Goal: Information Seeking & Learning: Learn about a topic

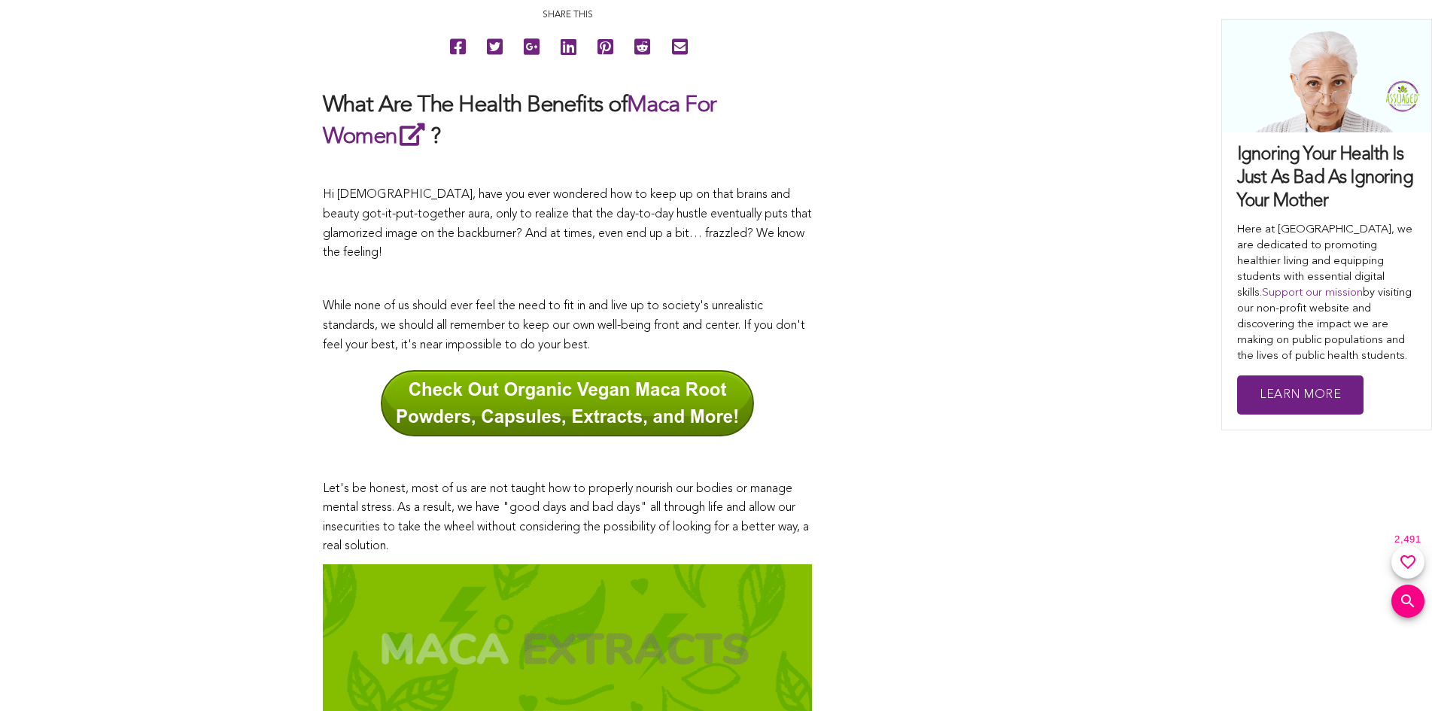
scroll to position [1046, 0]
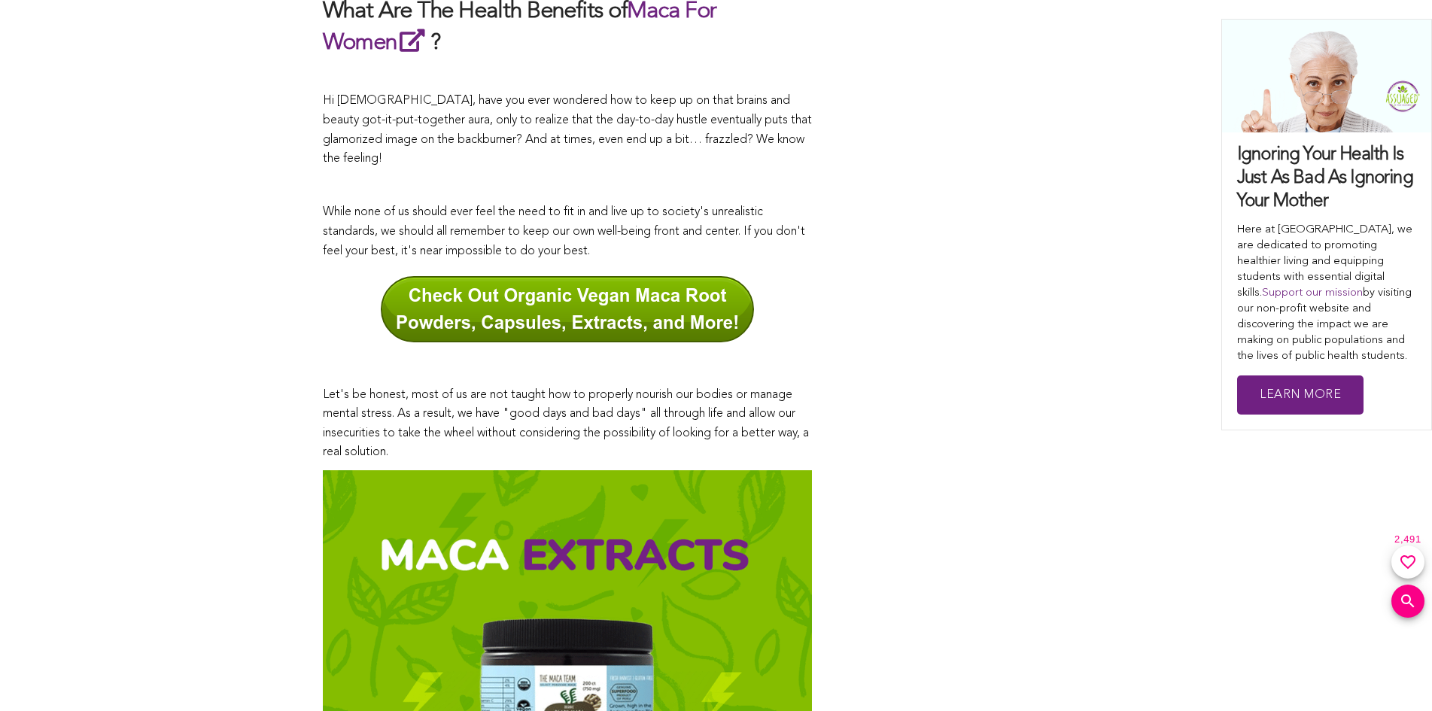
click at [407, 12] on h2 "What Are The Health Benefits of Maca For Women ?" at bounding box center [567, 27] width 489 height 61
click at [169, 352] on link at bounding box center [716, 355] width 1432 height 711
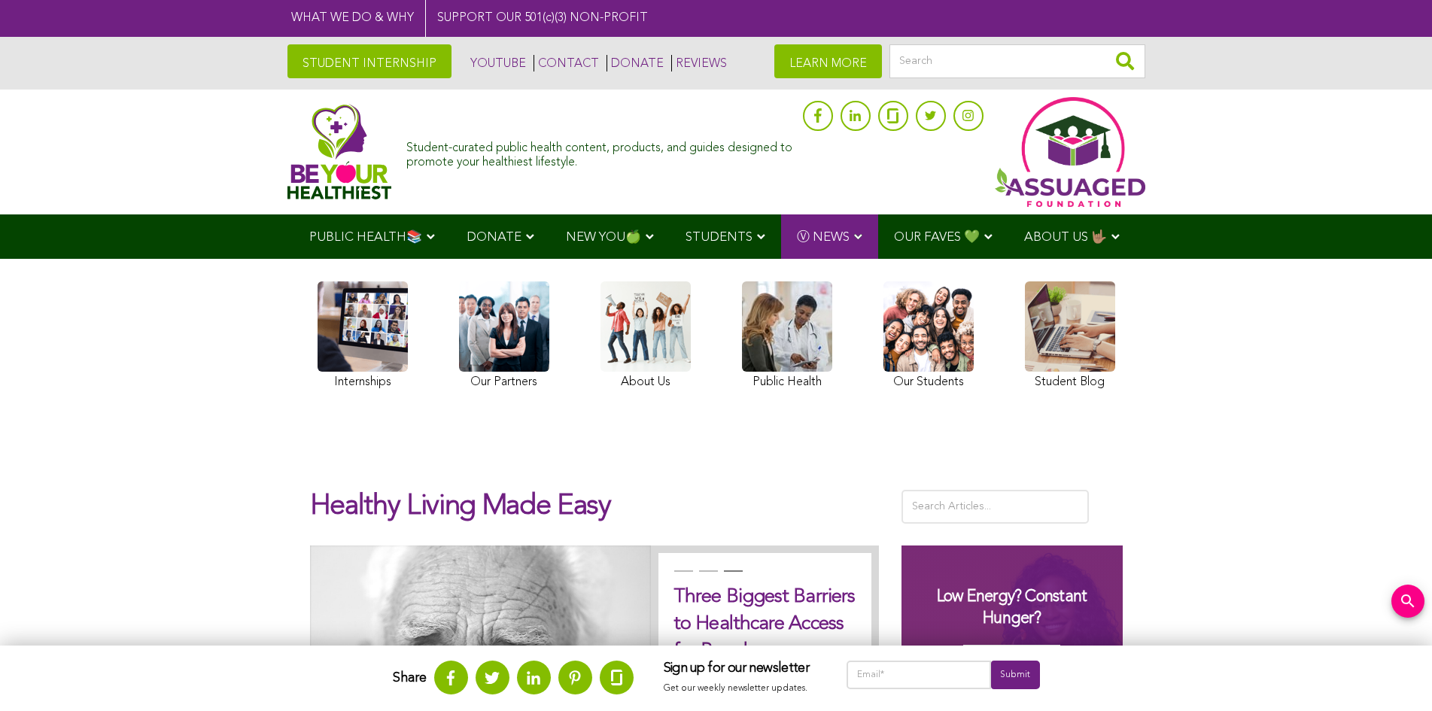
scroll to position [281, 0]
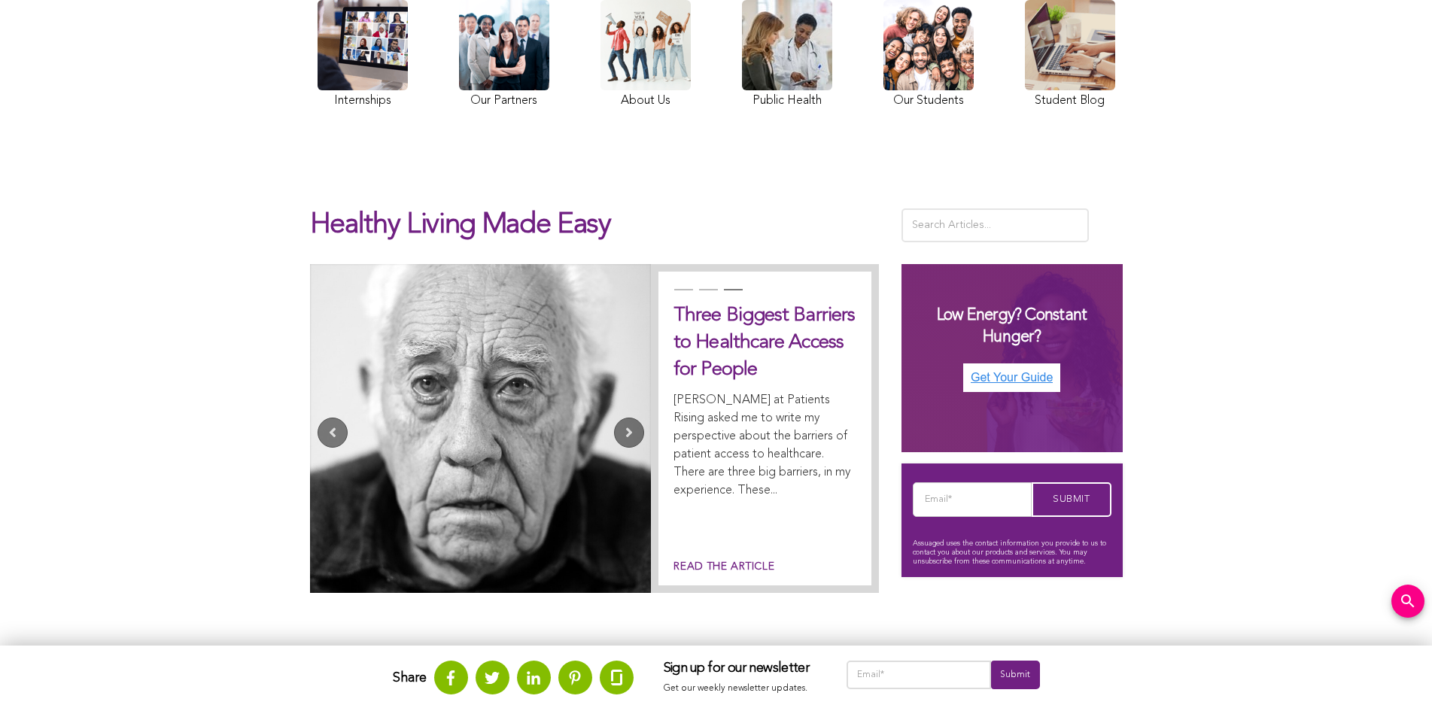
click at [607, 9] on link at bounding box center [645, 56] width 90 height 112
